Goal: Find specific page/section: Find specific page/section

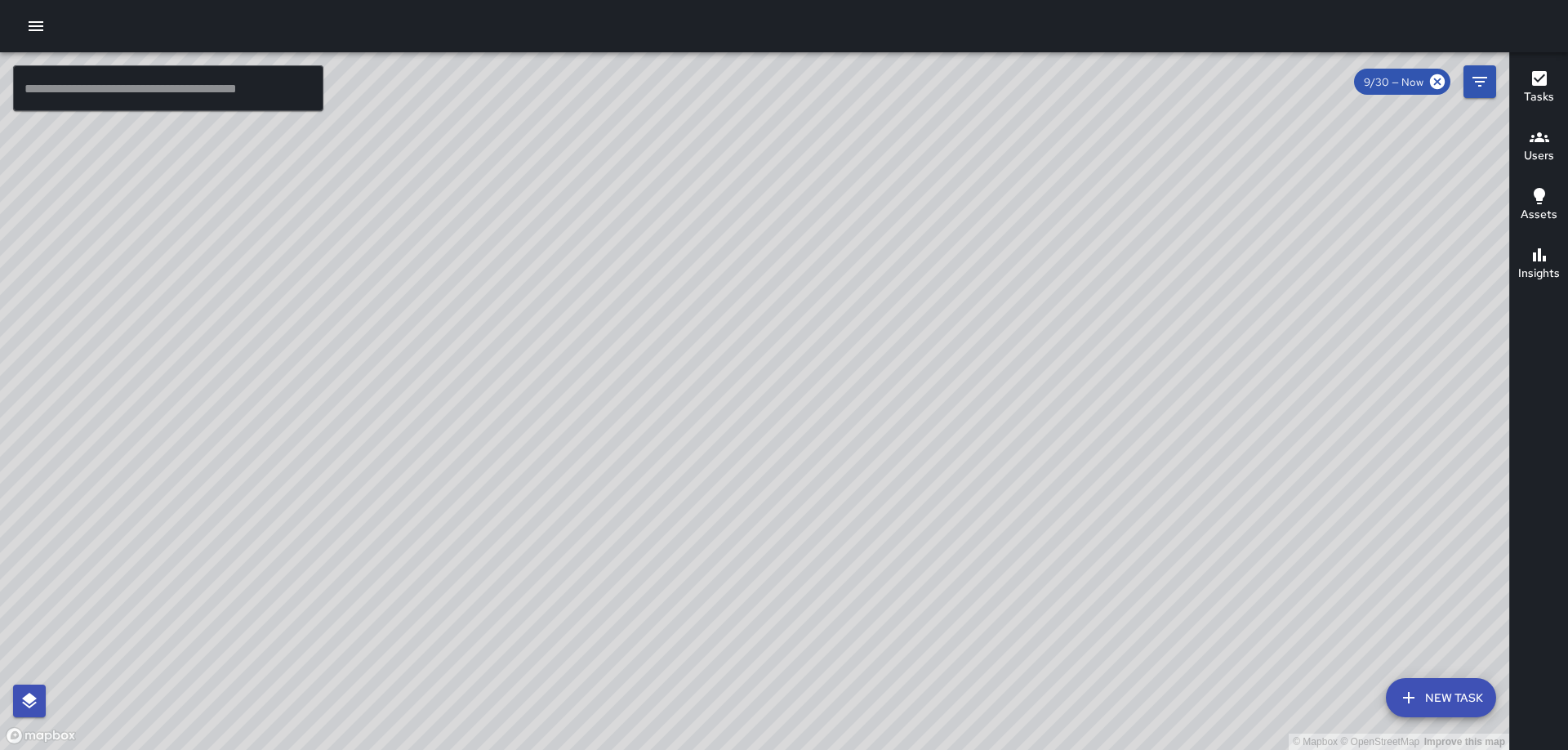
click at [1542, 96] on h6 "Tasks" at bounding box center [1538, 97] width 30 height 18
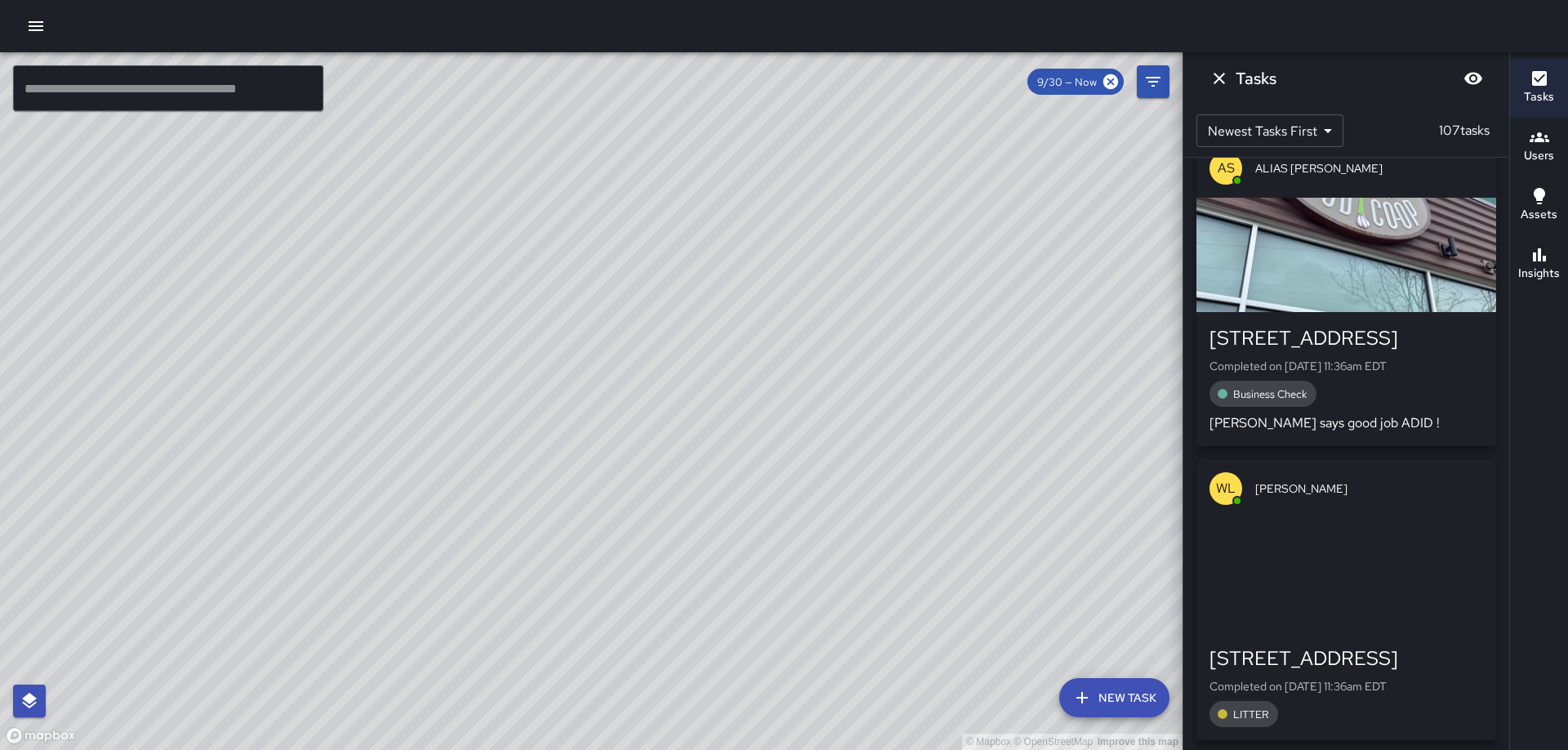
scroll to position [1846, 0]
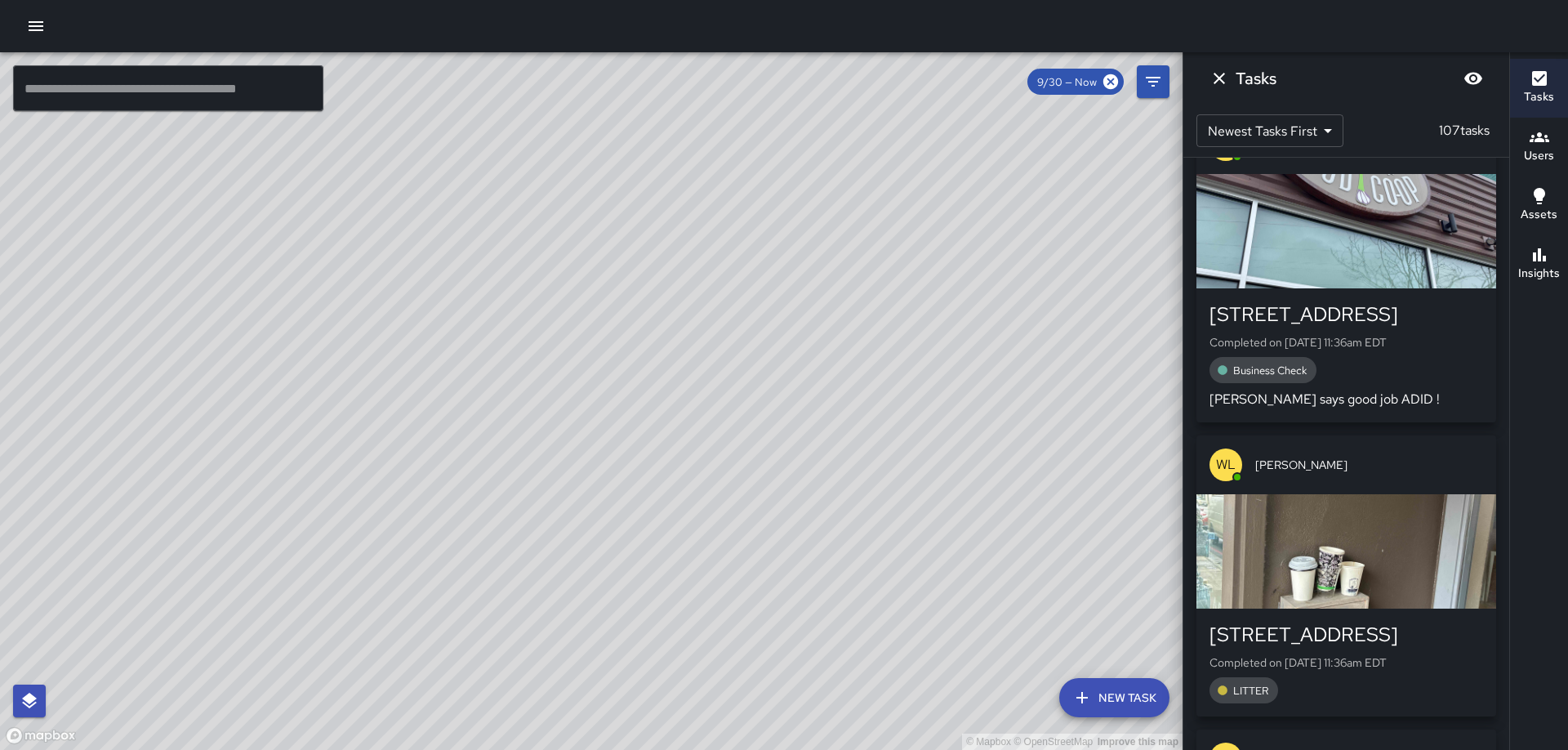
click at [1269, 561] on div "button" at bounding box center [1346, 551] width 300 height 115
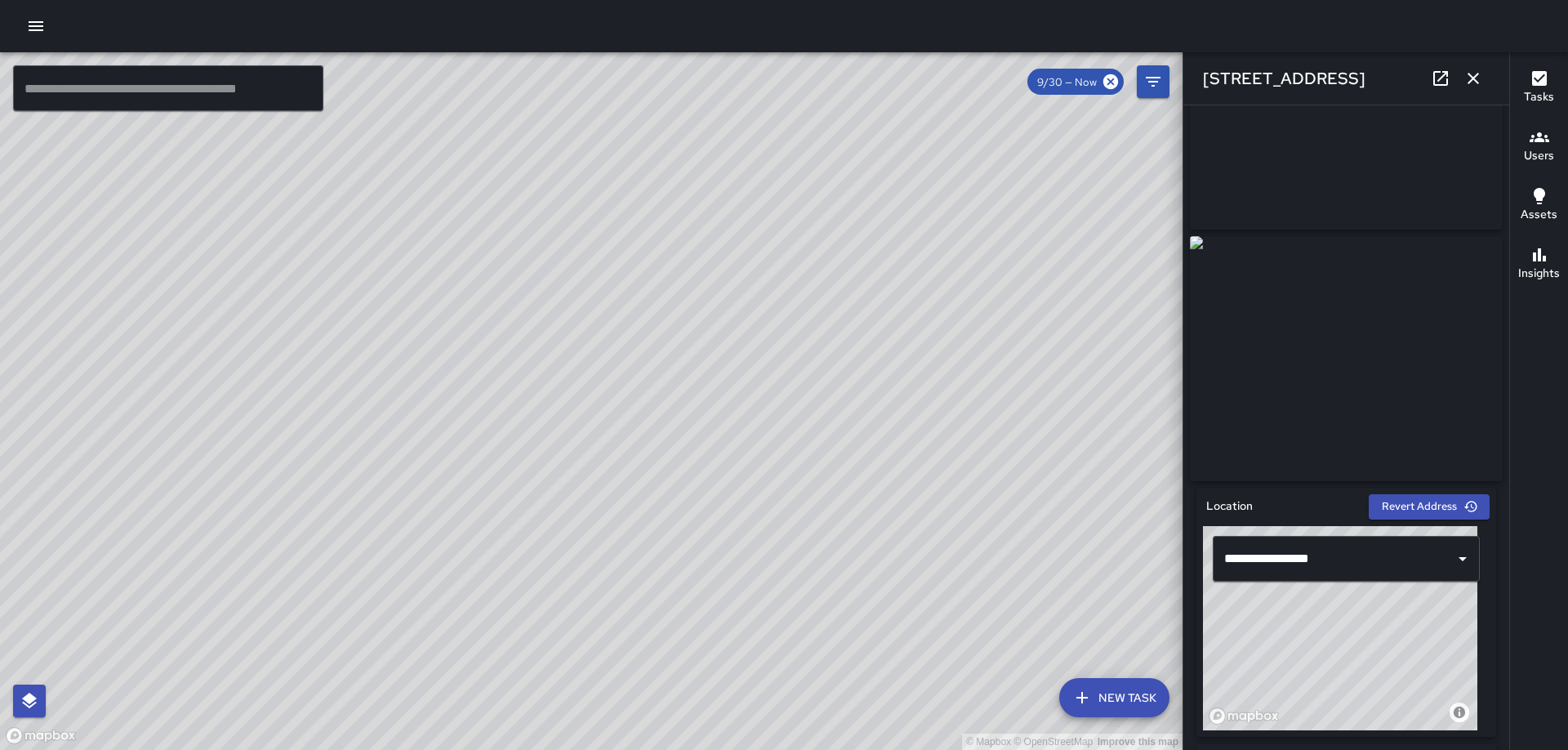
scroll to position [0, 0]
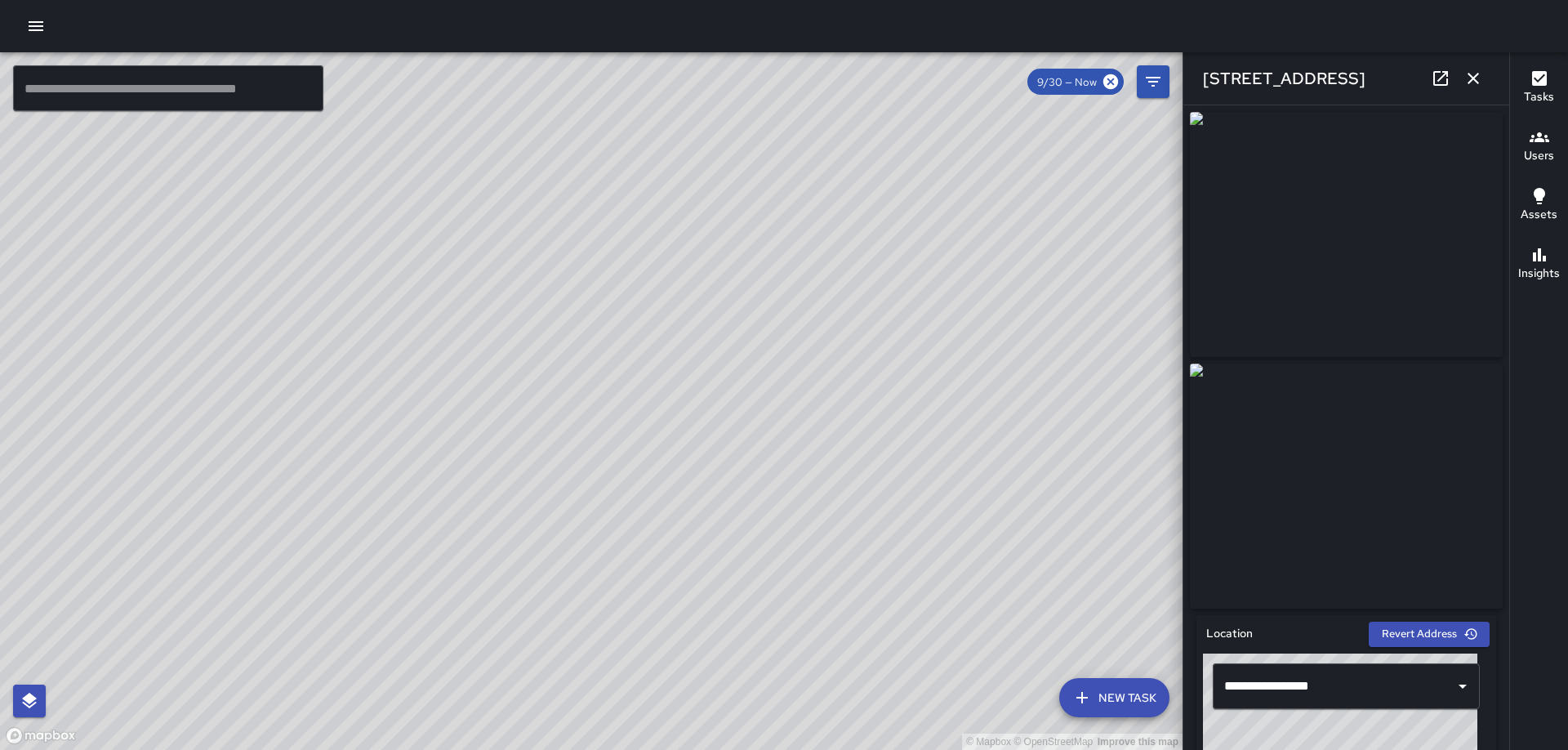
click at [1469, 75] on icon "button" at bounding box center [1473, 79] width 12 height 12
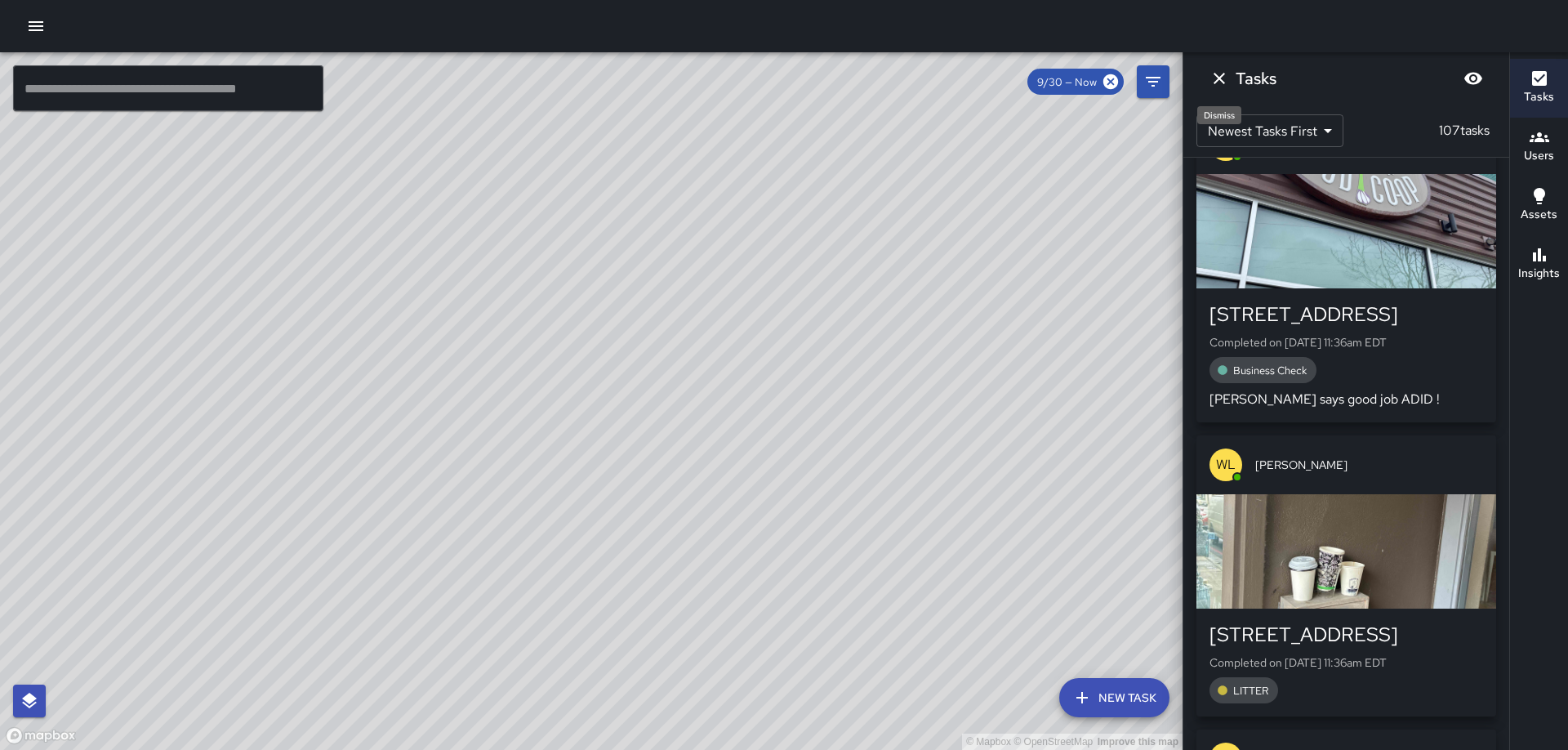
click at [1216, 67] on button "Dismiss" at bounding box center [1219, 78] width 32 height 32
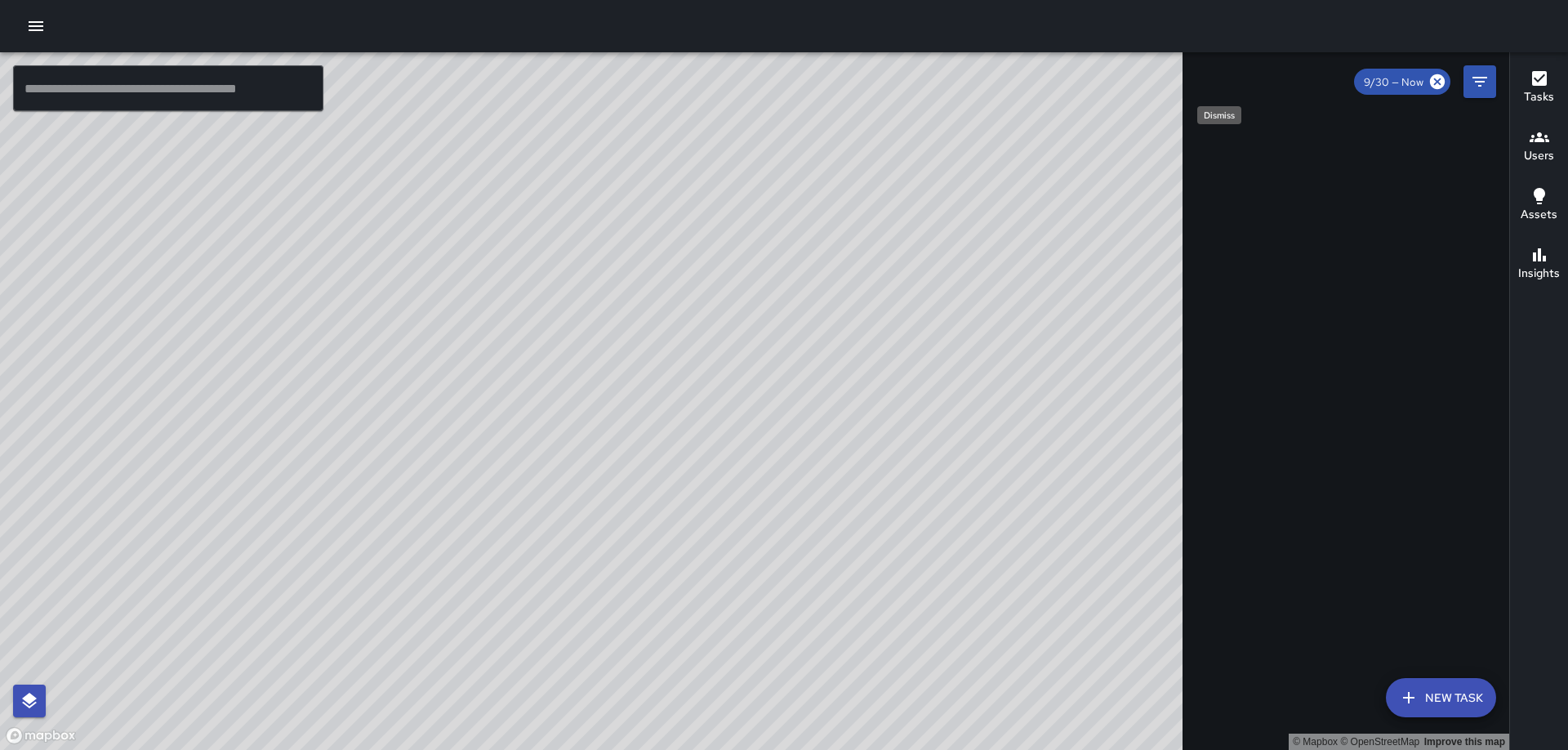
click at [1216, 67] on div "© Mapbox © OpenStreetMap Improve this map" at bounding box center [755, 401] width 1509 height 698
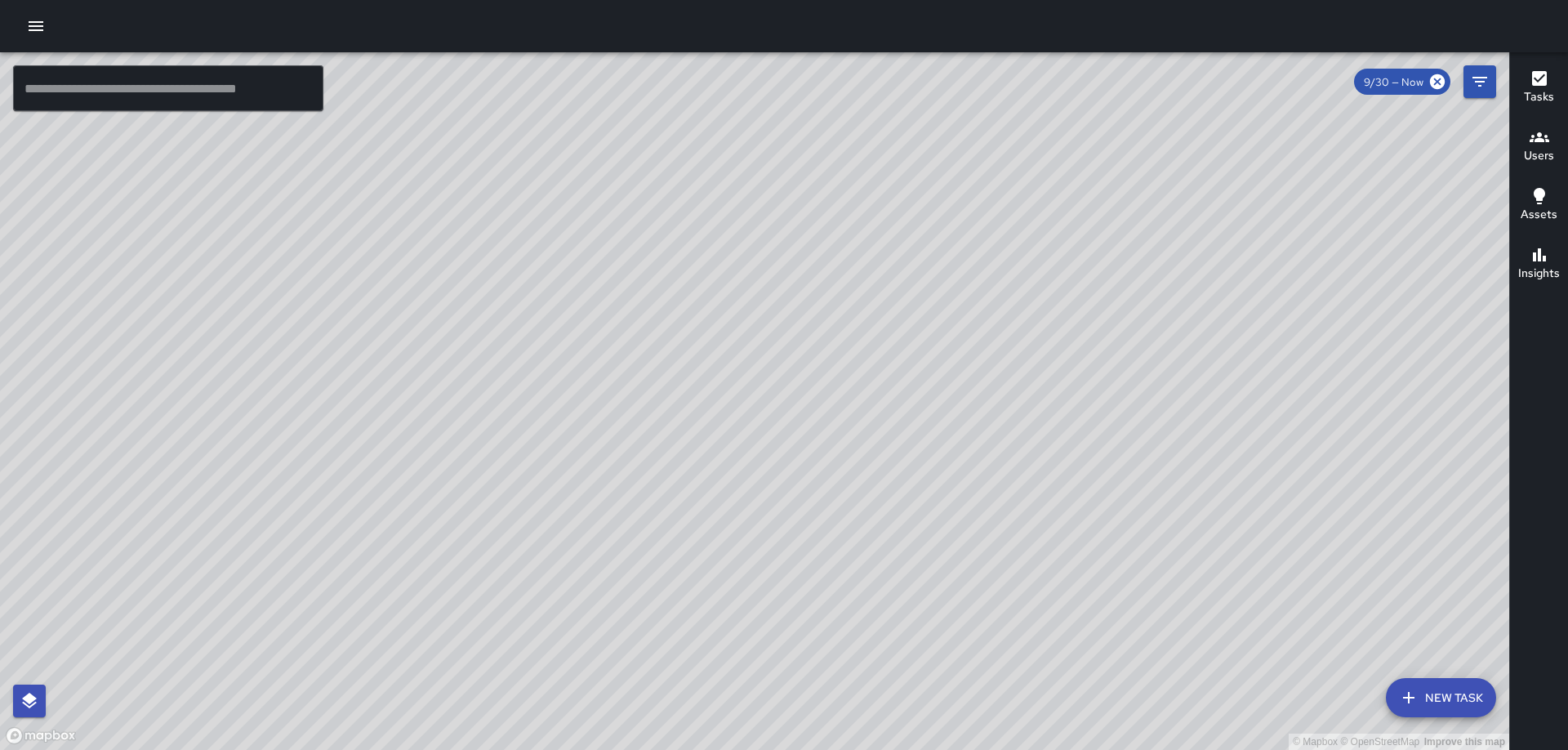
drag, startPoint x: 536, startPoint y: 565, endPoint x: 865, endPoint y: 345, distance: 395.8
click at [859, 346] on div "© Mapbox © OpenStreetMap Improve this map" at bounding box center [755, 401] width 1509 height 698
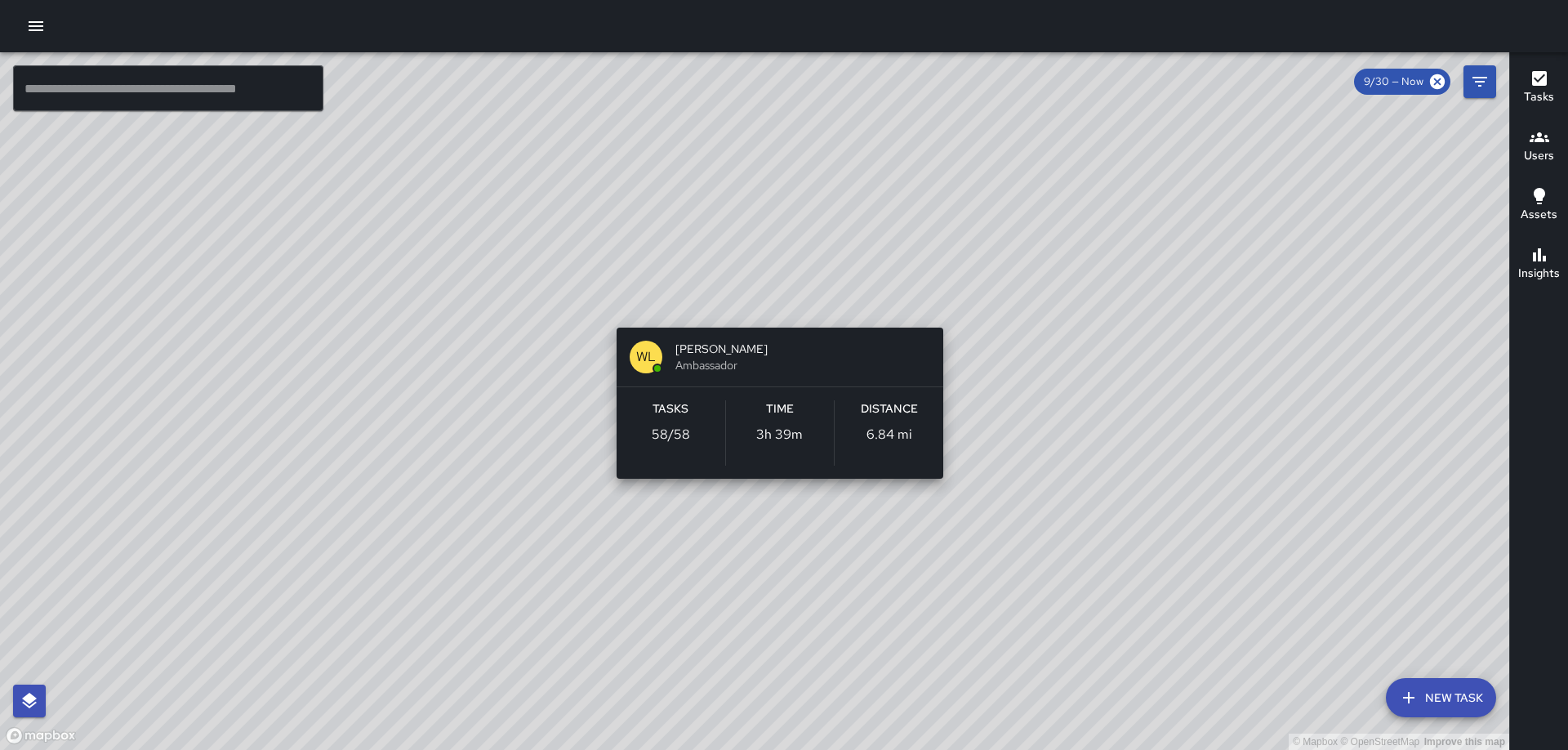
click at [778, 303] on div "© Mapbox © OpenStreetMap Improve this map [PERSON_NAME] Ambassador Tasks 58 / 5…" at bounding box center [755, 401] width 1509 height 698
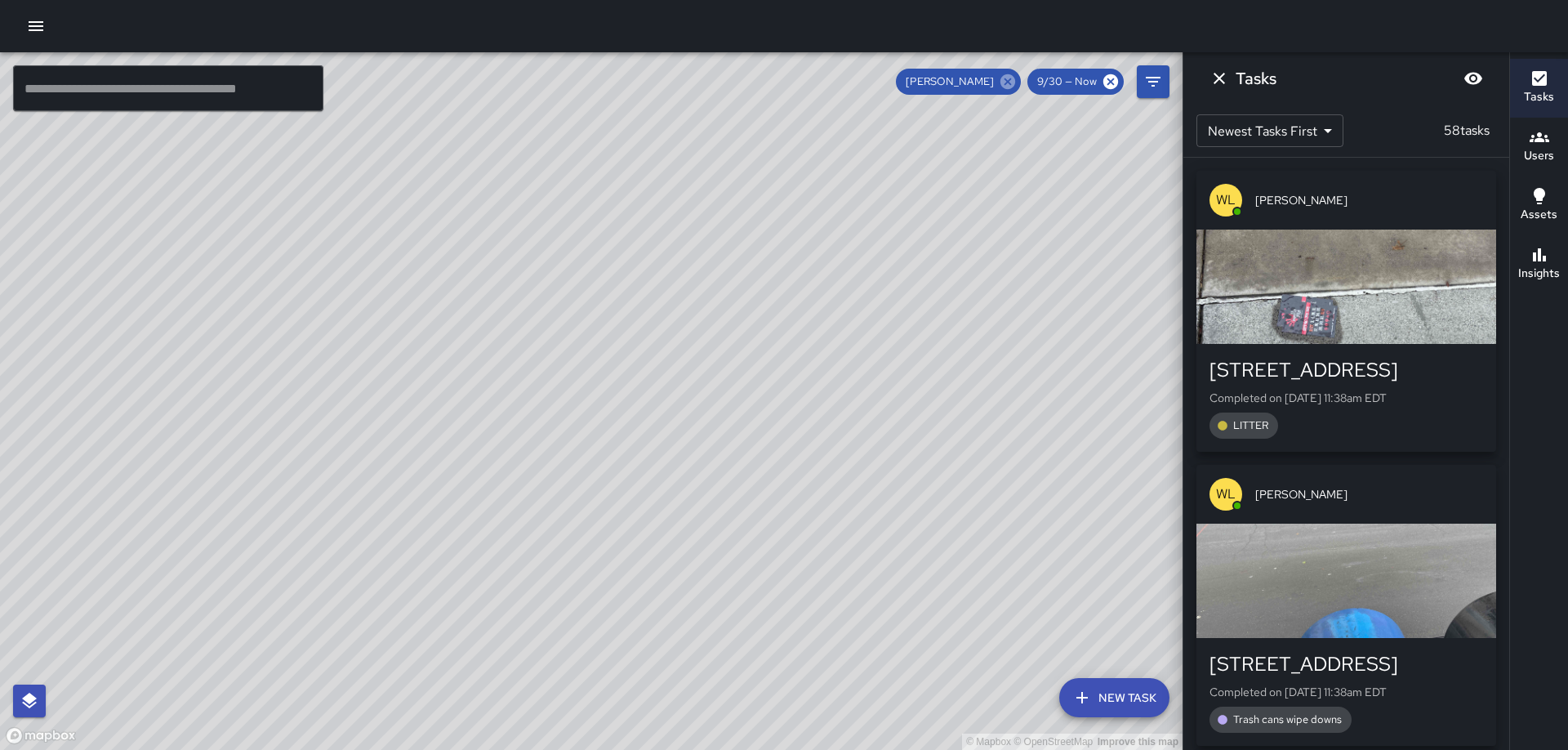
click at [1009, 79] on icon at bounding box center [1008, 82] width 15 height 15
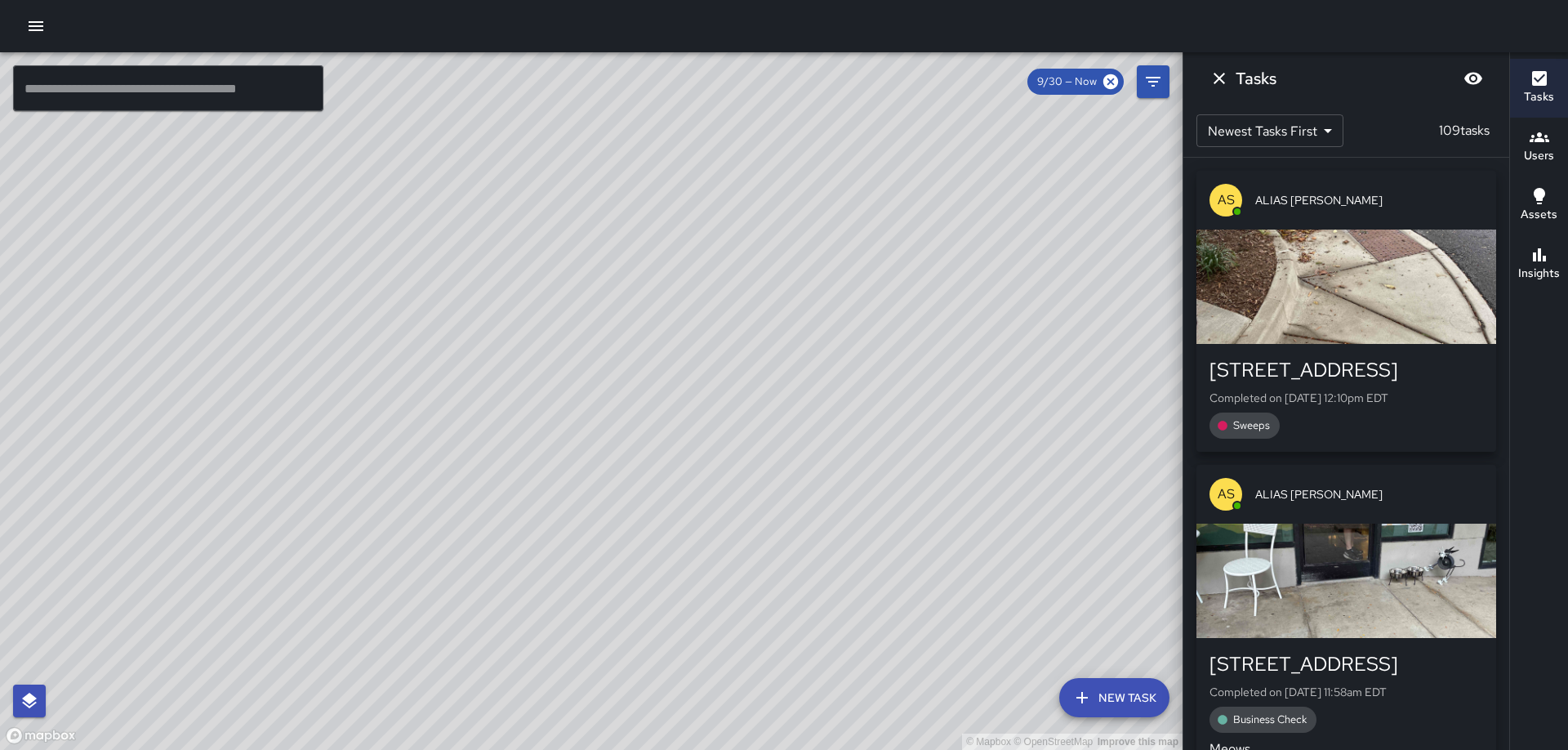
drag, startPoint x: 976, startPoint y: 569, endPoint x: 691, endPoint y: 354, distance: 357.0
click at [691, 354] on div "© Mapbox © OpenStreetMap Improve this map" at bounding box center [591, 401] width 1182 height 698
drag, startPoint x: 690, startPoint y: 353, endPoint x: 719, endPoint y: 293, distance: 66.6
click at [719, 293] on div "© Mapbox © OpenStreetMap Improve this map" at bounding box center [591, 401] width 1182 height 698
drag, startPoint x: 735, startPoint y: 303, endPoint x: 774, endPoint y: 326, distance: 45.3
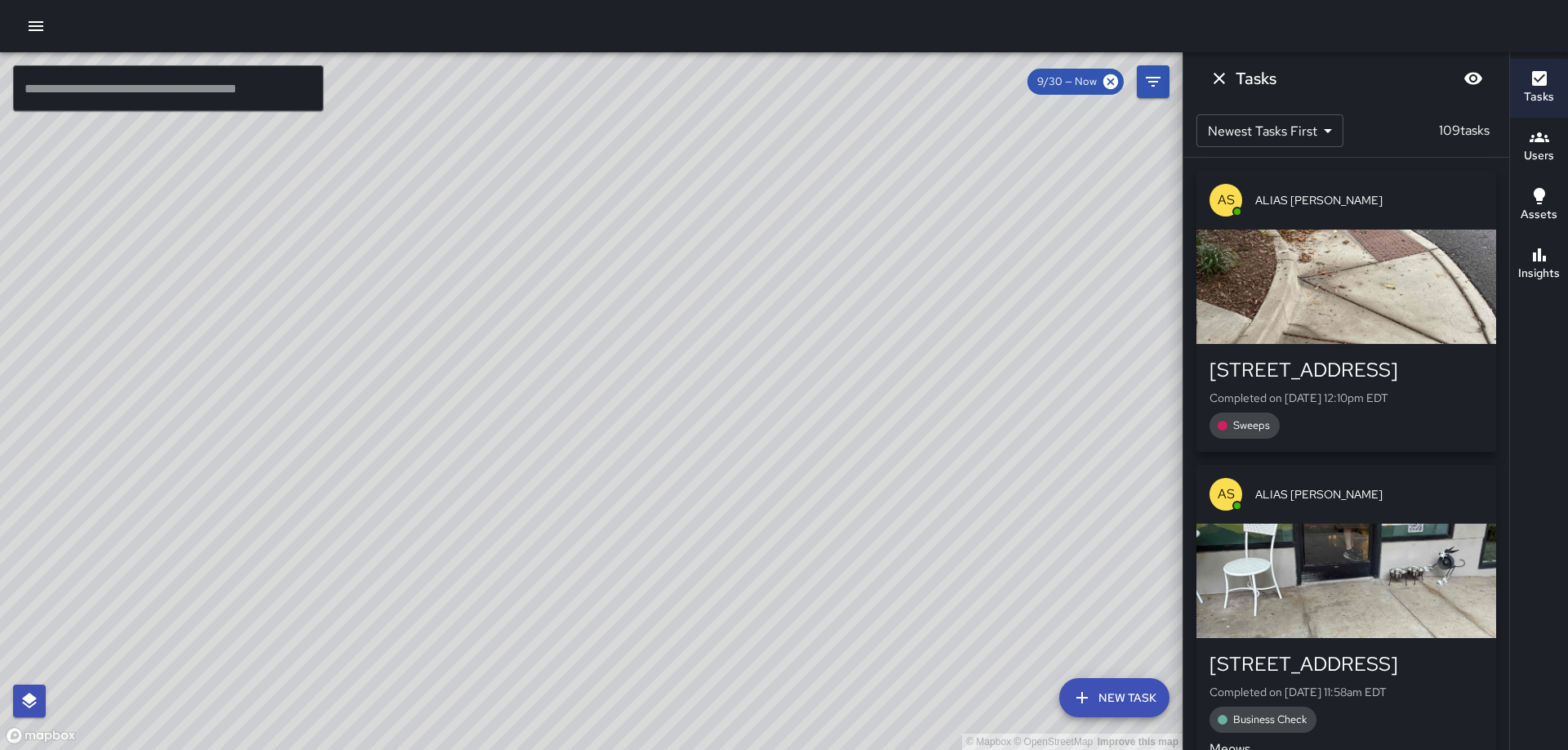
click at [774, 326] on div "© Mapbox © OpenStreetMap Improve this map" at bounding box center [591, 401] width 1182 height 698
drag, startPoint x: 852, startPoint y: 272, endPoint x: 847, endPoint y: 264, distance: 9.4
click at [847, 264] on div "© Mapbox © OpenStreetMap Improve this map" at bounding box center [591, 401] width 1182 height 698
drag, startPoint x: 833, startPoint y: 263, endPoint x: 847, endPoint y: 243, distance: 24.4
click at [847, 243] on div "© Mapbox © OpenStreetMap Improve this map" at bounding box center [591, 401] width 1182 height 698
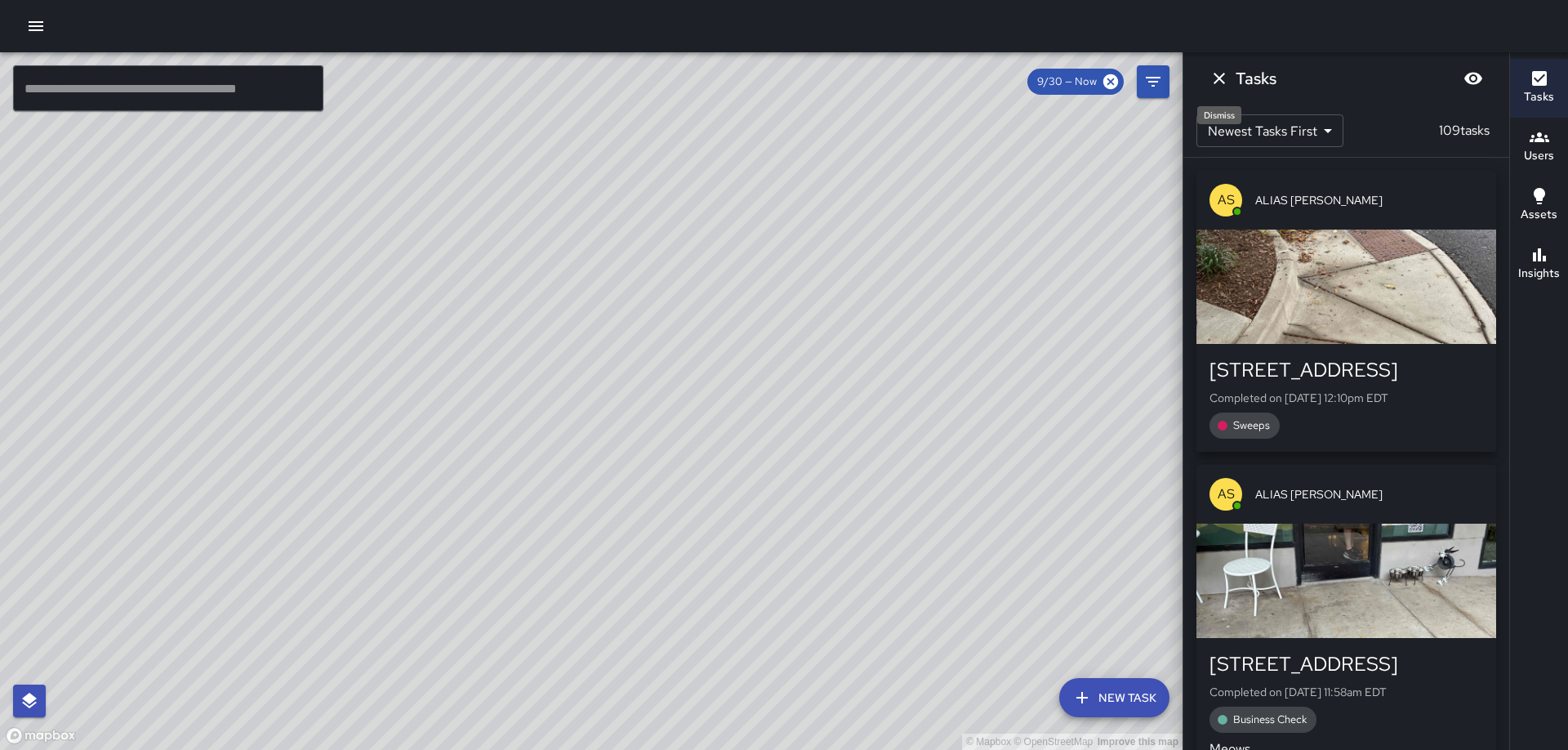
click at [1220, 76] on icon "Dismiss" at bounding box center [1219, 79] width 12 height 12
